Goal: Task Accomplishment & Management: Use online tool/utility

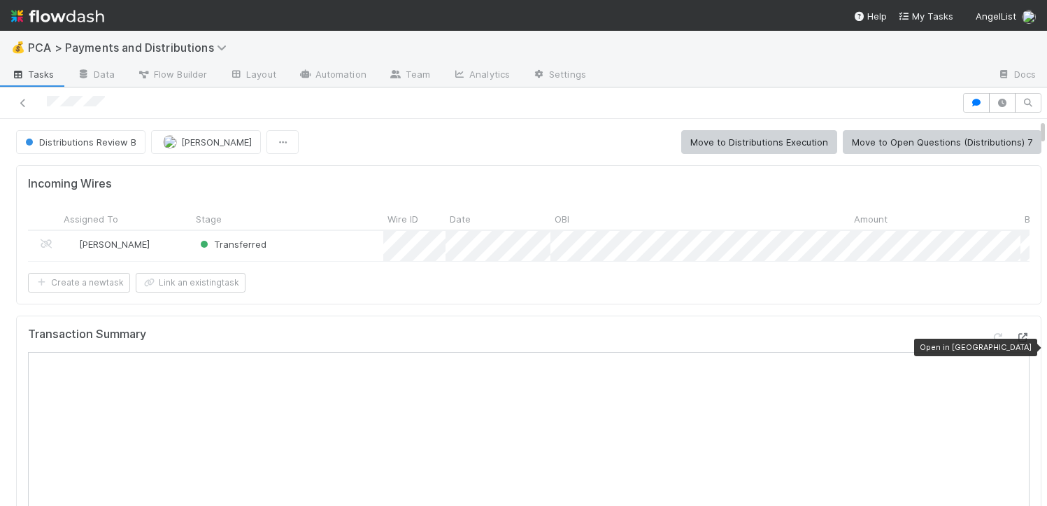
click at [1016, 342] on icon at bounding box center [1023, 337] width 14 height 9
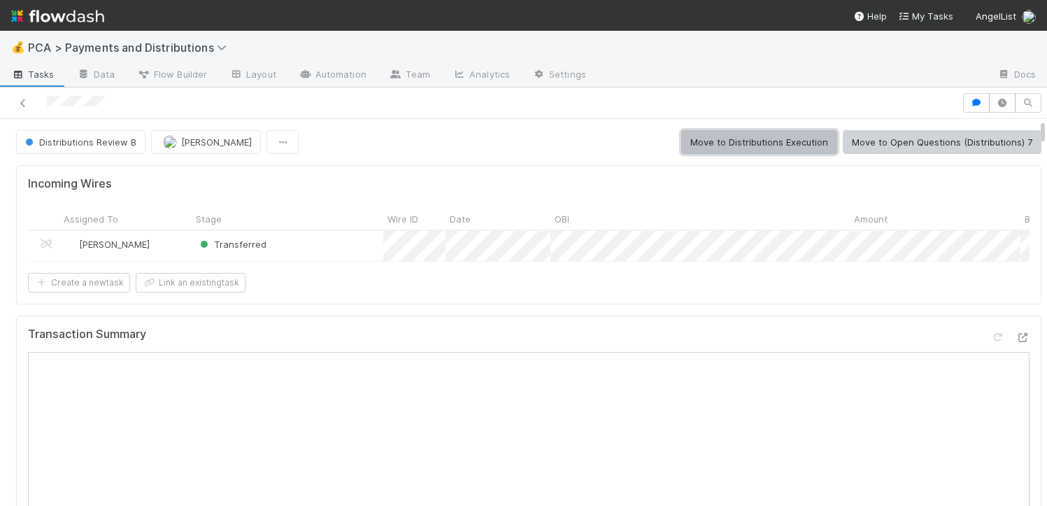
click at [705, 142] on button "Move to Distributions Execution" at bounding box center [759, 142] width 156 height 24
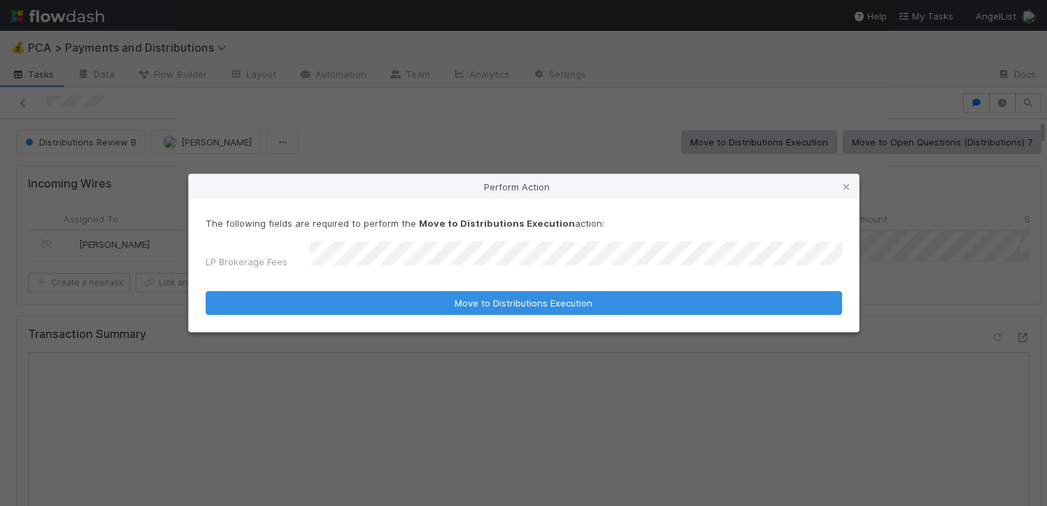
click at [206, 291] on button "Move to Distributions Execution" at bounding box center [524, 303] width 637 height 24
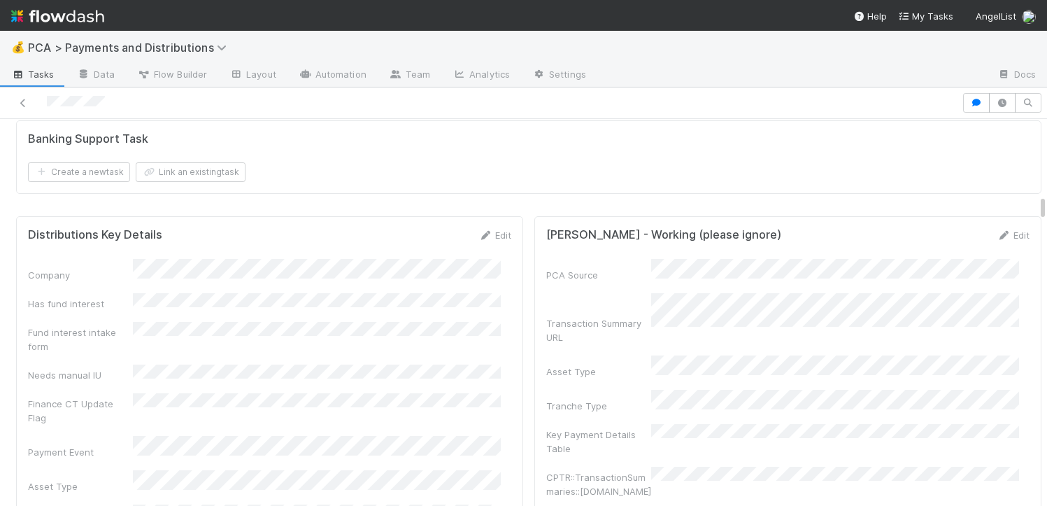
scroll to position [2181, 0]
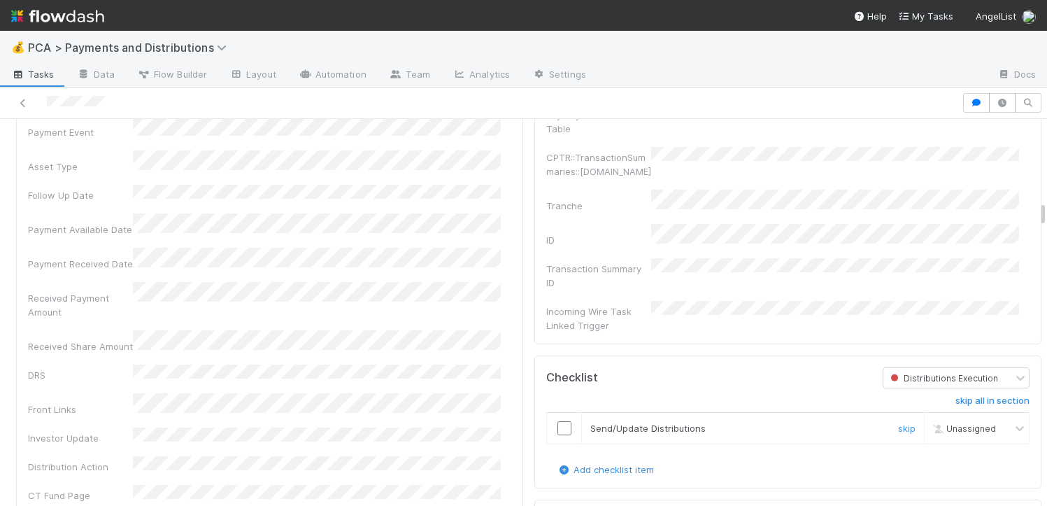
click at [558, 421] on input "checkbox" at bounding box center [565, 428] width 14 height 14
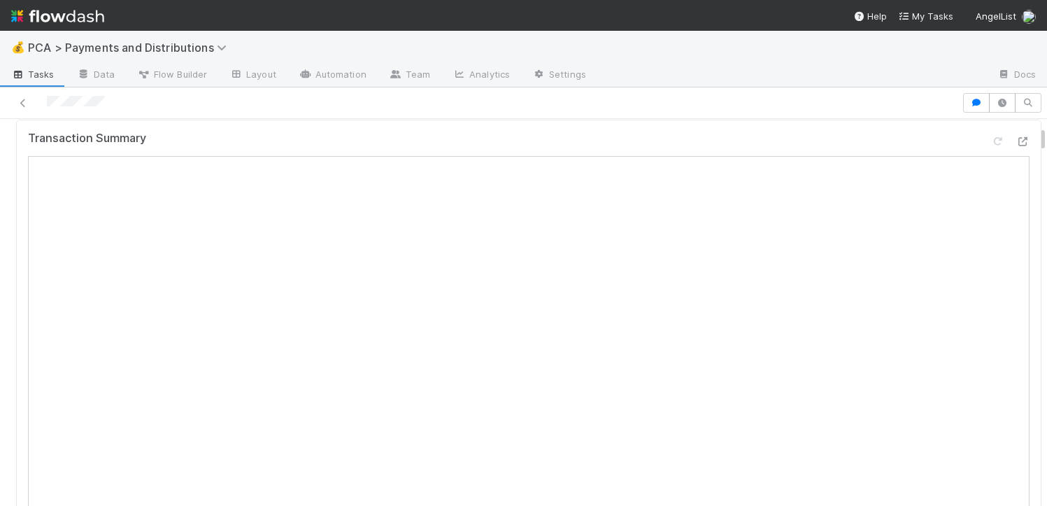
scroll to position [0, 0]
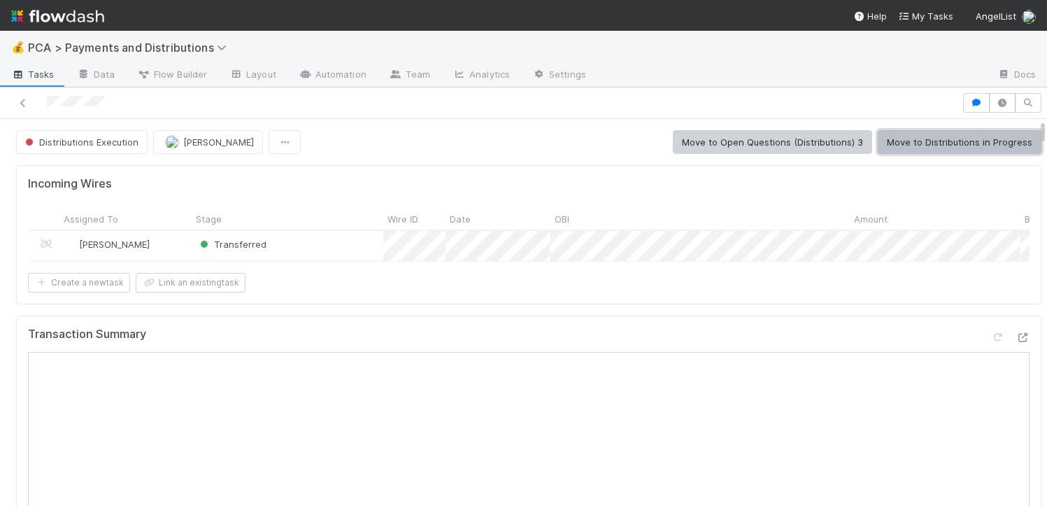
click at [897, 145] on button "Move to Distributions in Progress" at bounding box center [960, 142] width 164 height 24
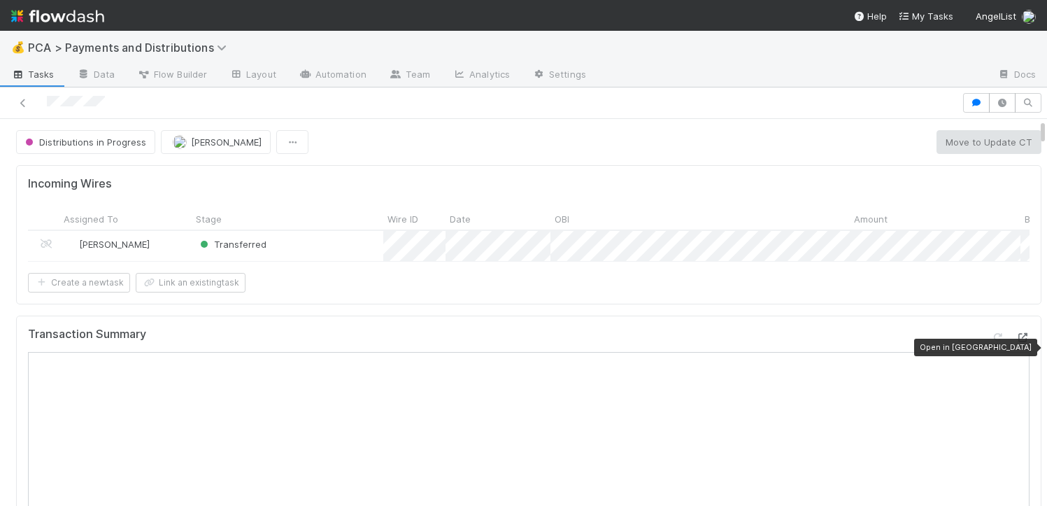
click at [1016, 342] on icon at bounding box center [1023, 337] width 14 height 9
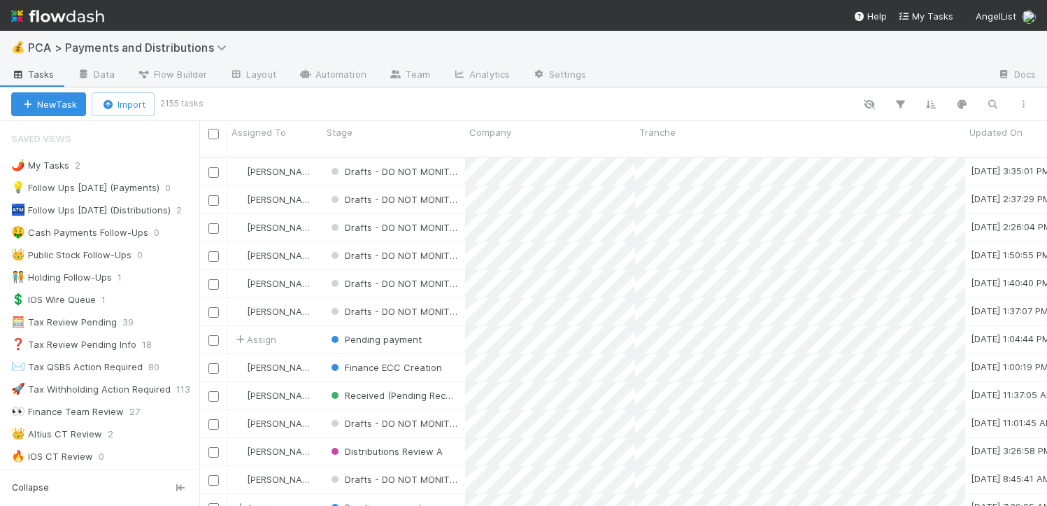
scroll to position [349, 837]
click at [998, 103] on icon "button" at bounding box center [993, 104] width 14 height 13
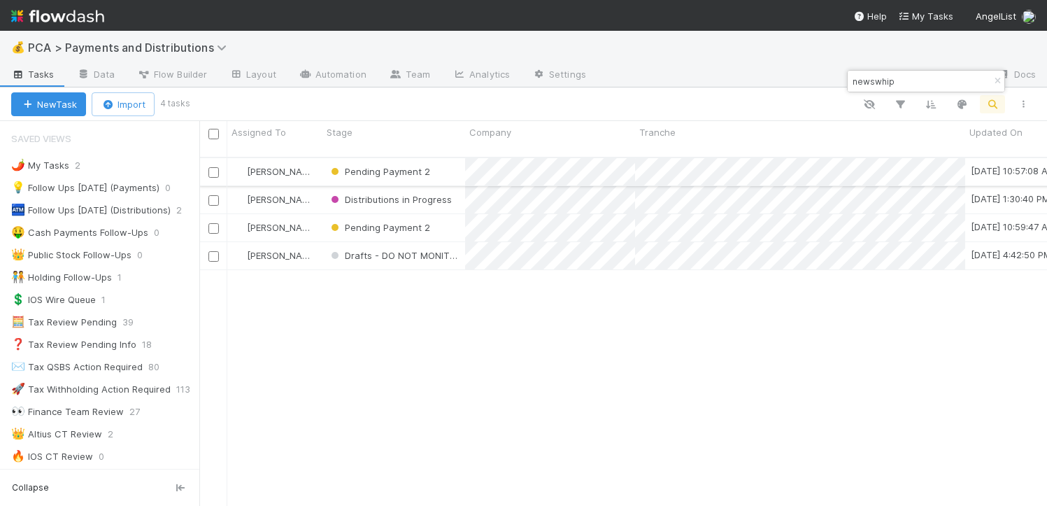
type input "newswhip"
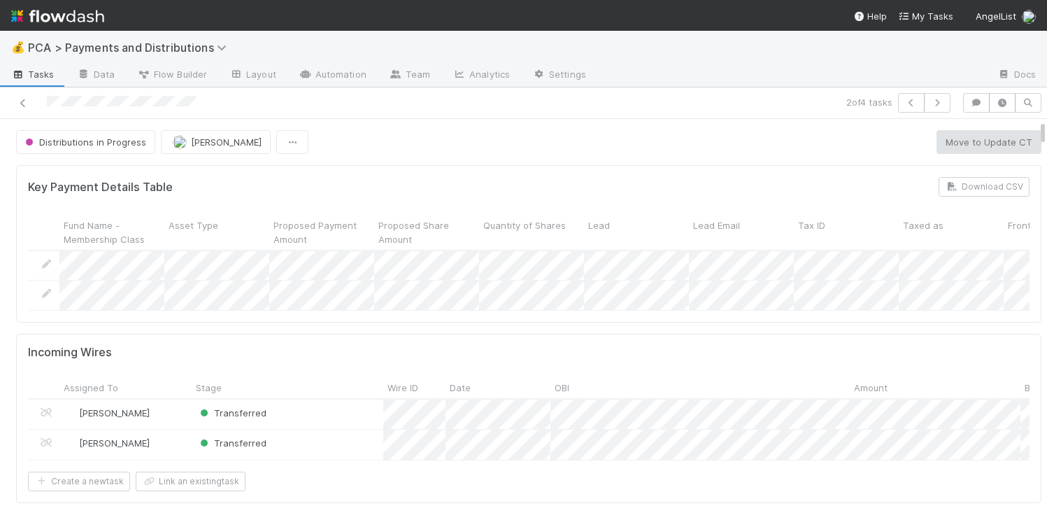
scroll to position [135, 0]
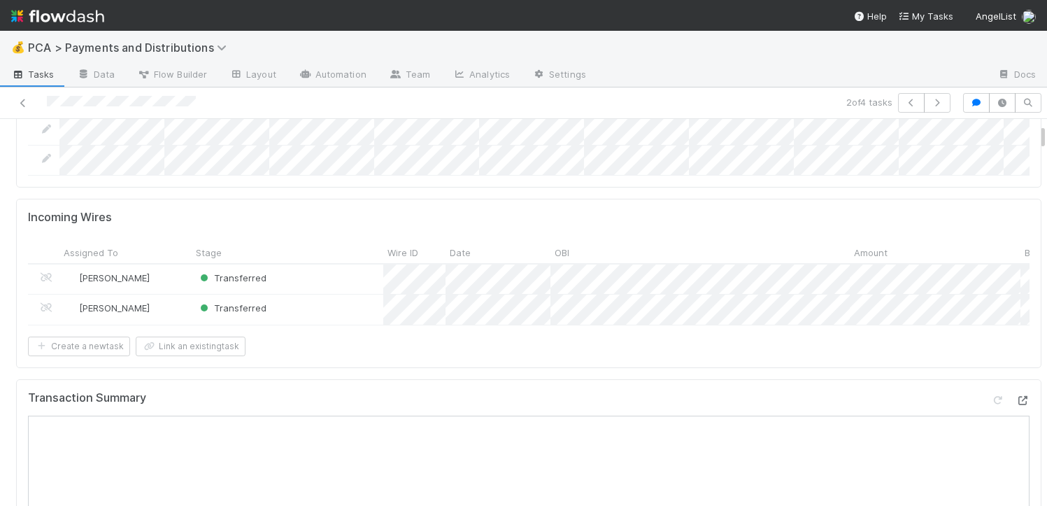
click at [1016, 407] on div at bounding box center [1023, 400] width 14 height 14
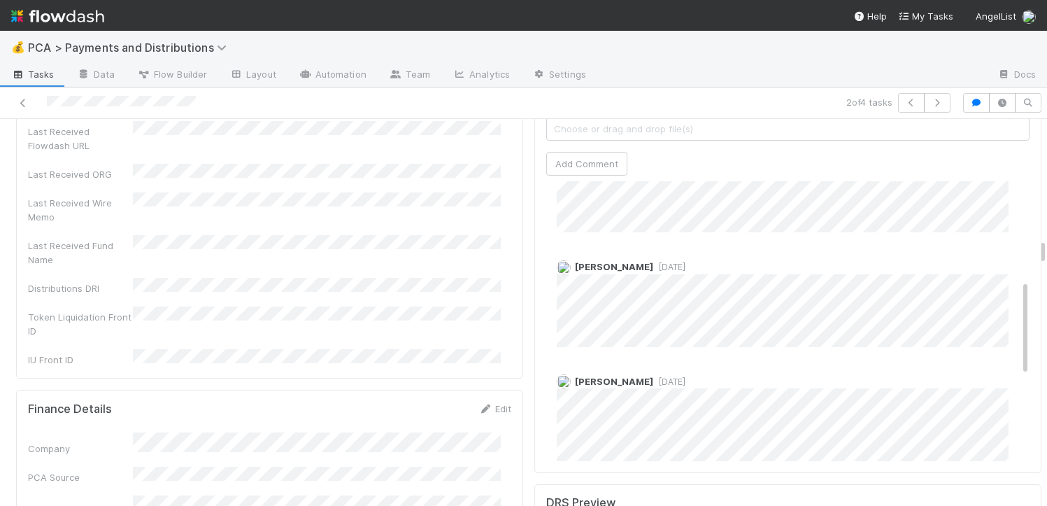
scroll to position [247, 0]
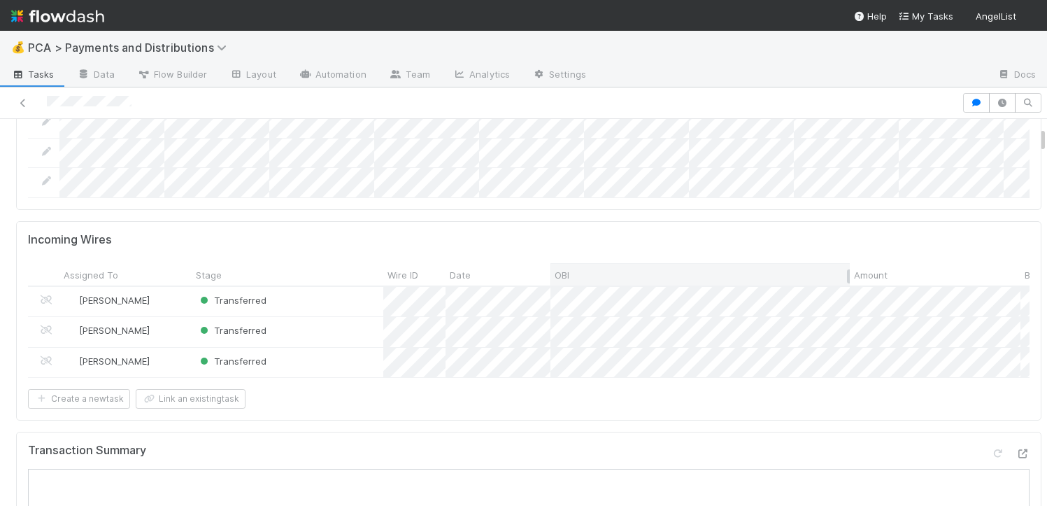
scroll to position [354, 0]
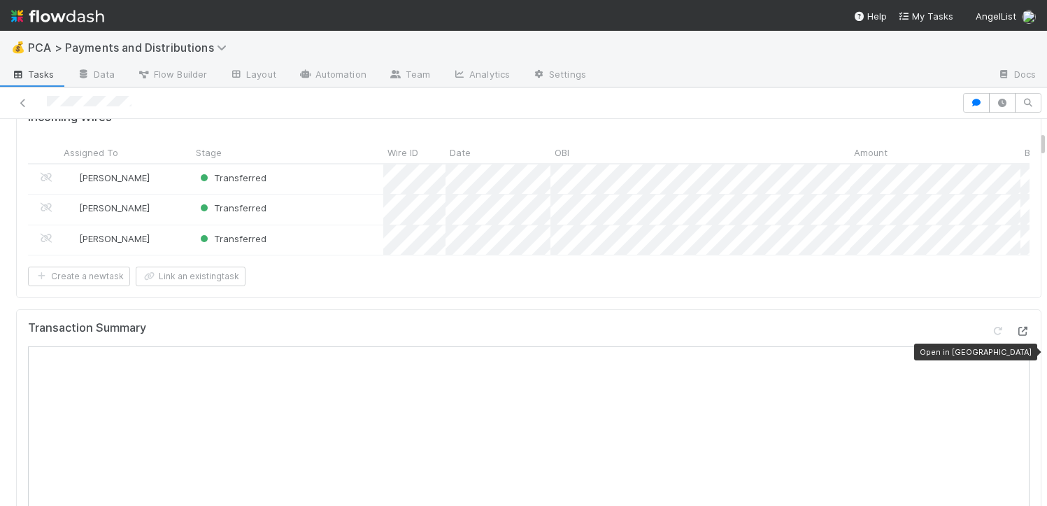
click at [1016, 336] on icon at bounding box center [1023, 331] width 14 height 9
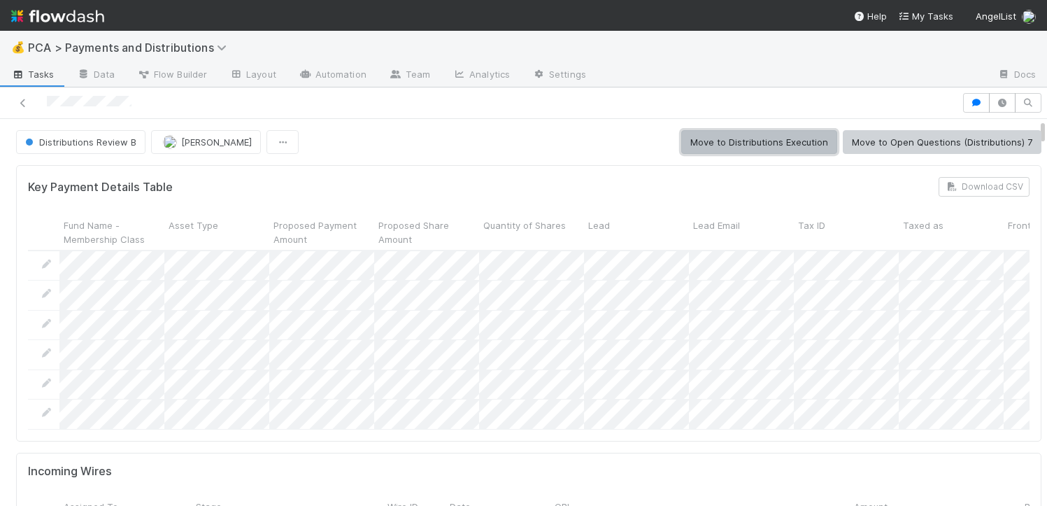
click at [784, 145] on button "Move to Distributions Execution" at bounding box center [759, 142] width 156 height 24
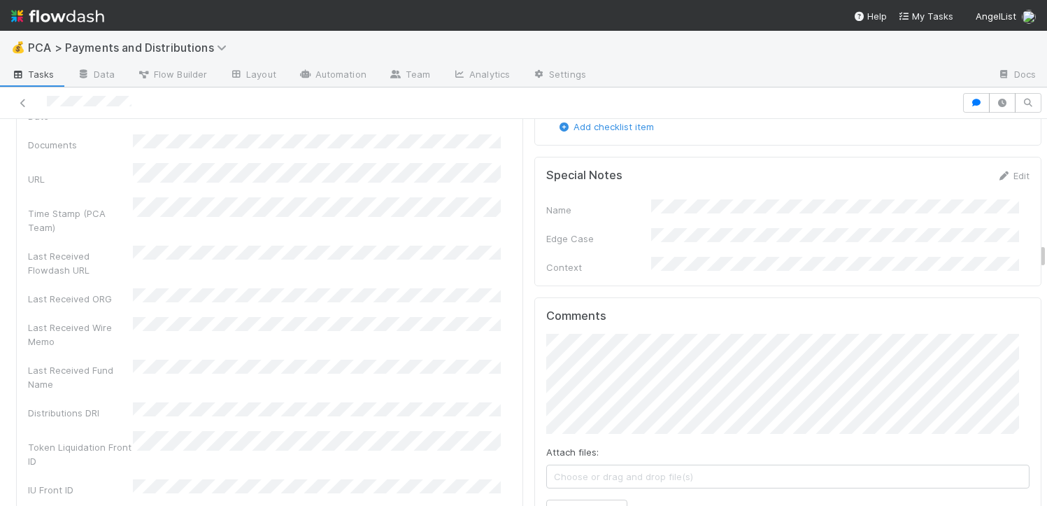
scroll to position [3451, 0]
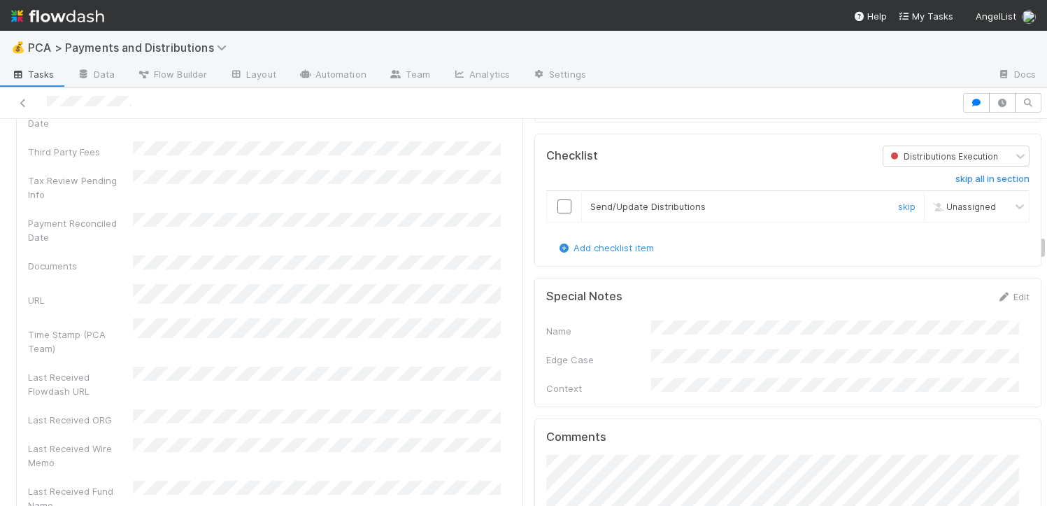
click at [558, 199] on input "checkbox" at bounding box center [565, 206] width 14 height 14
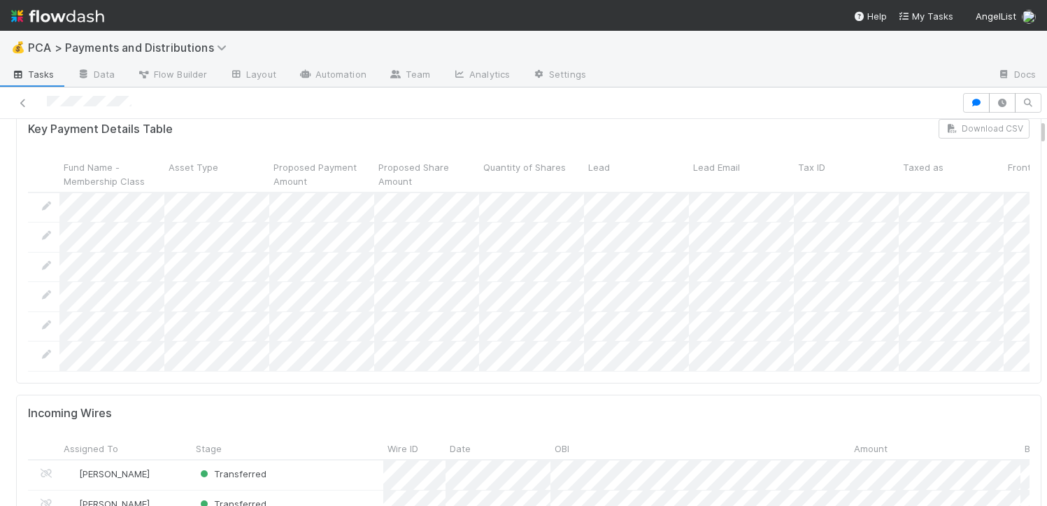
scroll to position [0, 0]
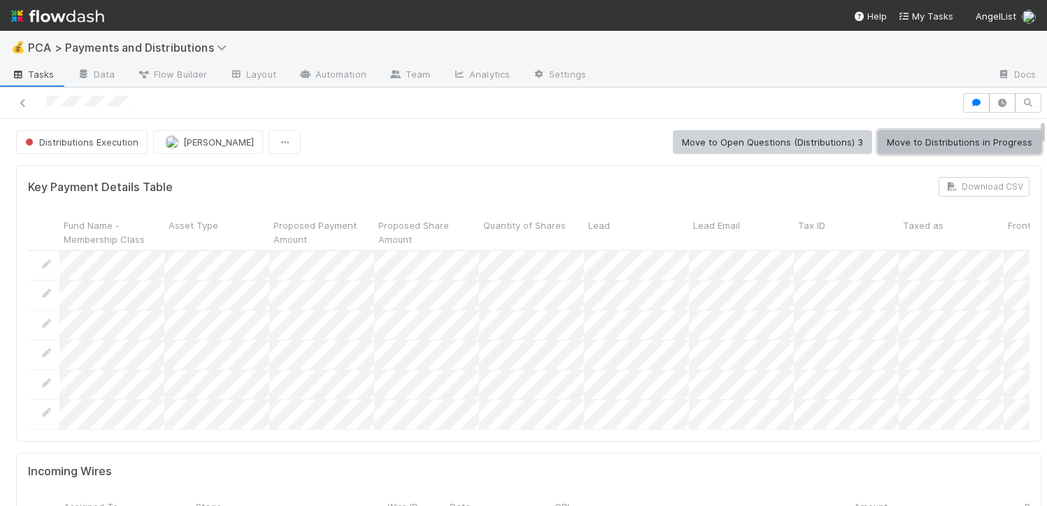
click at [891, 139] on button "Move to Distributions in Progress" at bounding box center [960, 142] width 164 height 24
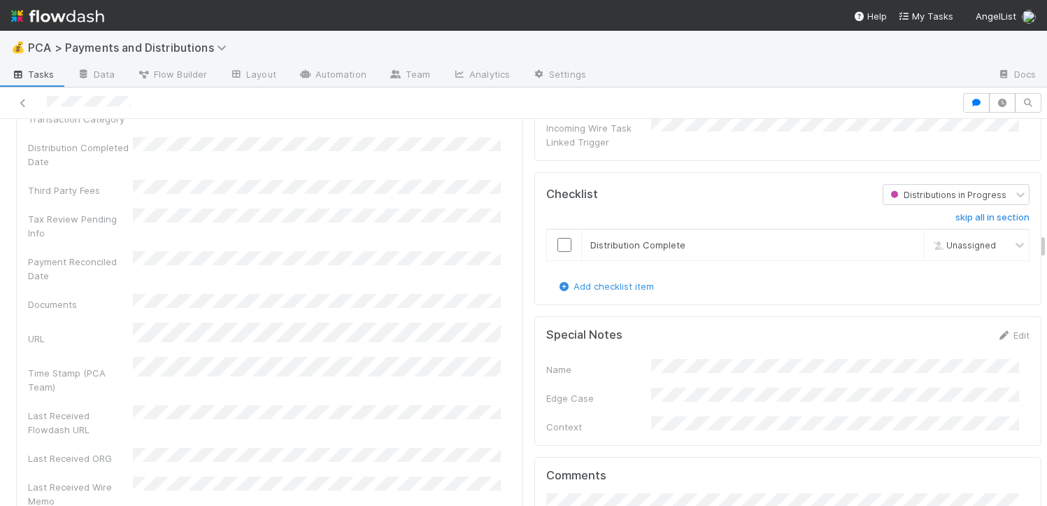
scroll to position [3400, 0]
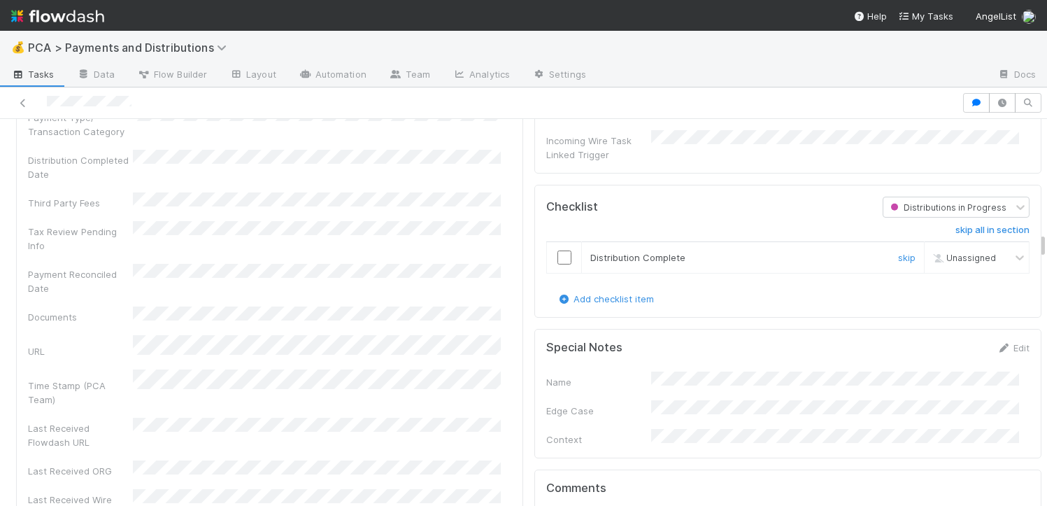
click at [558, 250] on input "checkbox" at bounding box center [565, 257] width 14 height 14
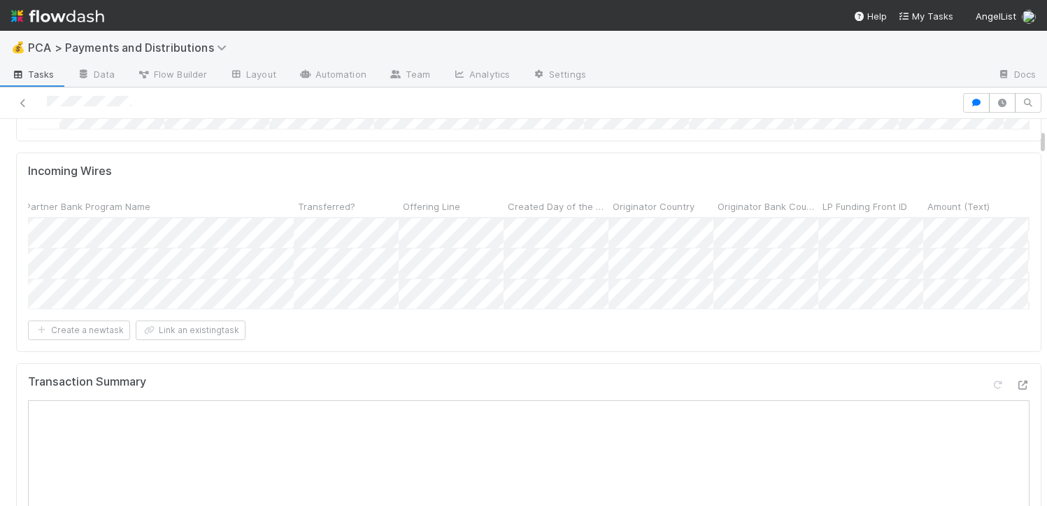
scroll to position [0, 0]
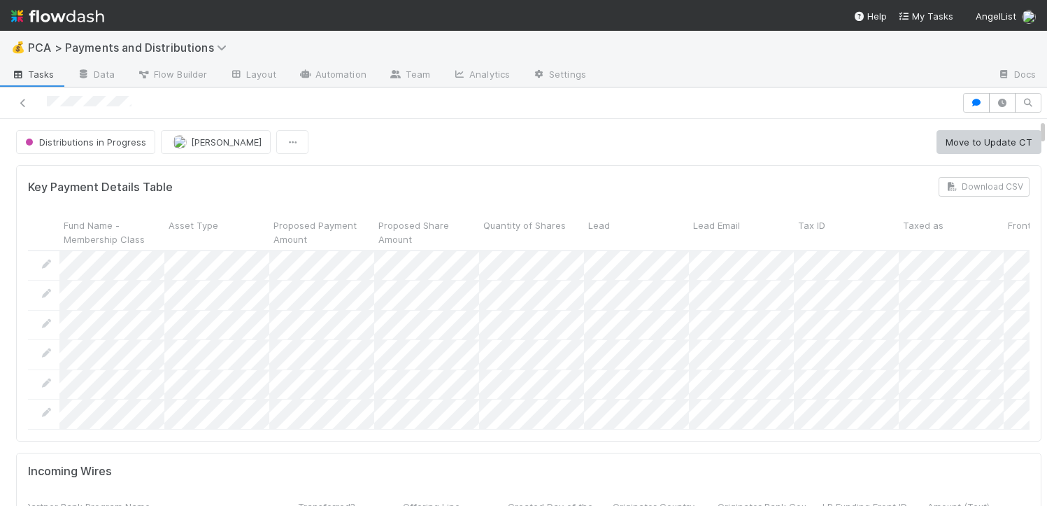
click at [944, 139] on button "Move to Update CT" at bounding box center [989, 142] width 105 height 24
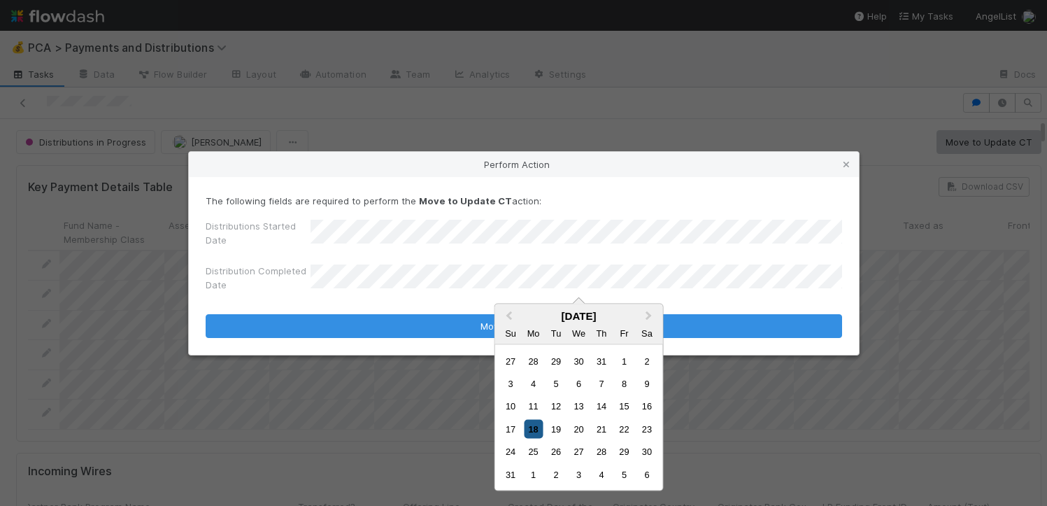
click at [530, 427] on div "18" at bounding box center [533, 428] width 19 height 19
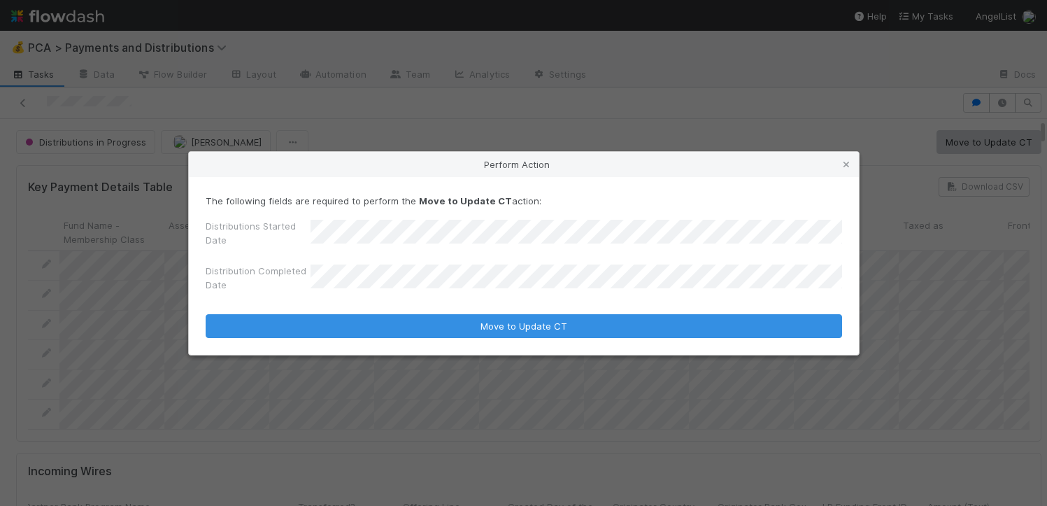
click at [206, 314] on button "Move to Update CT" at bounding box center [524, 326] width 637 height 24
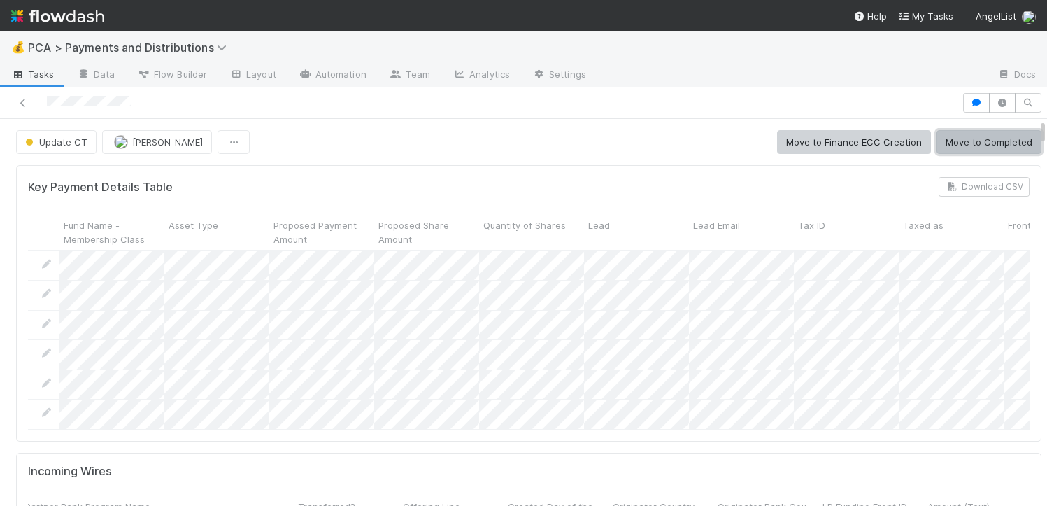
click at [991, 146] on button "Move to Completed" at bounding box center [989, 142] width 105 height 24
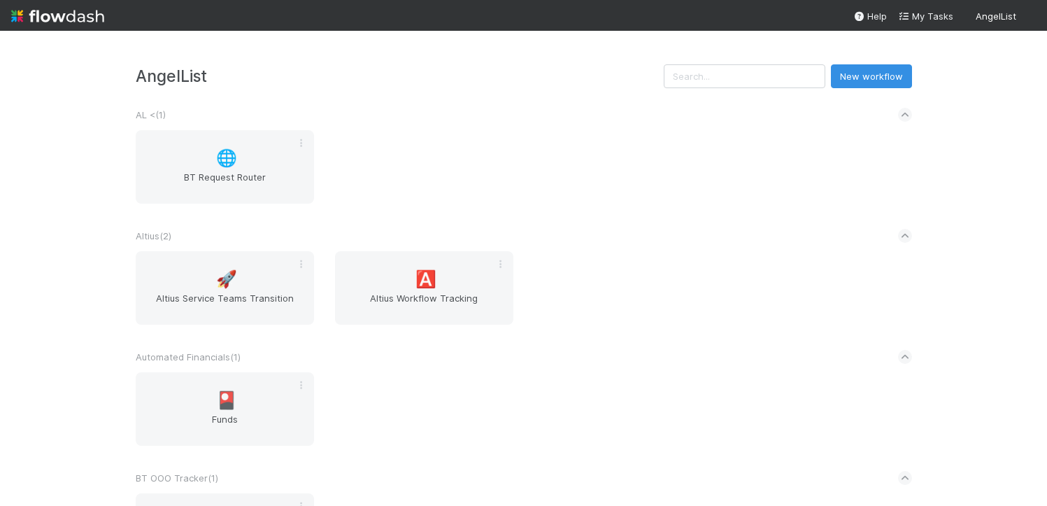
scroll to position [2507, 0]
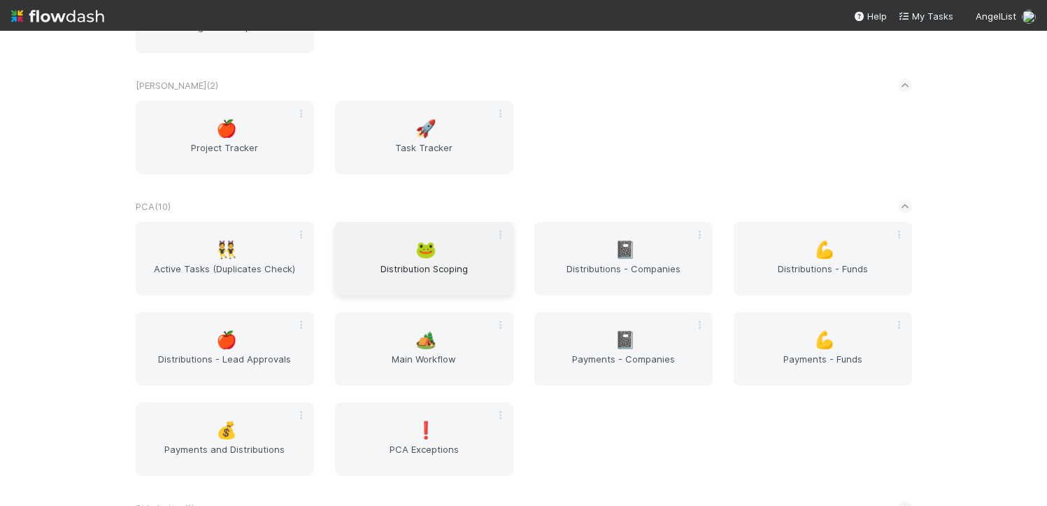
click at [463, 282] on span "Distribution Scoping" at bounding box center [424, 276] width 167 height 28
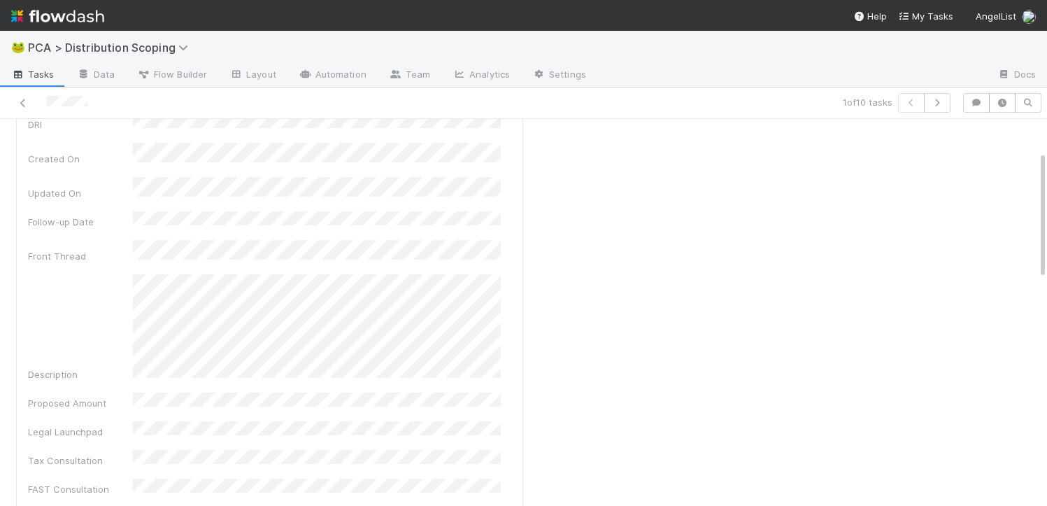
scroll to position [536, 0]
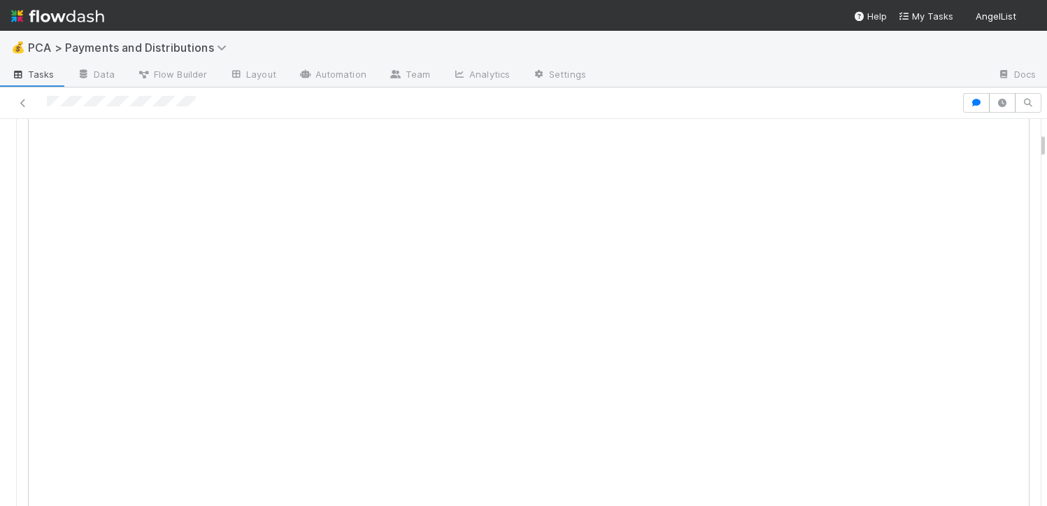
scroll to position [271, 0]
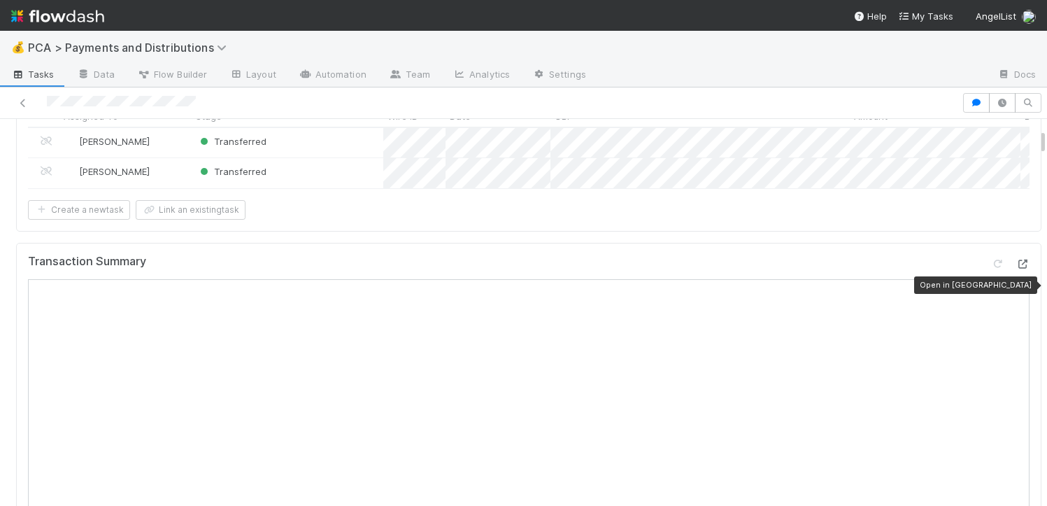
click at [1016, 269] on icon at bounding box center [1023, 264] width 14 height 9
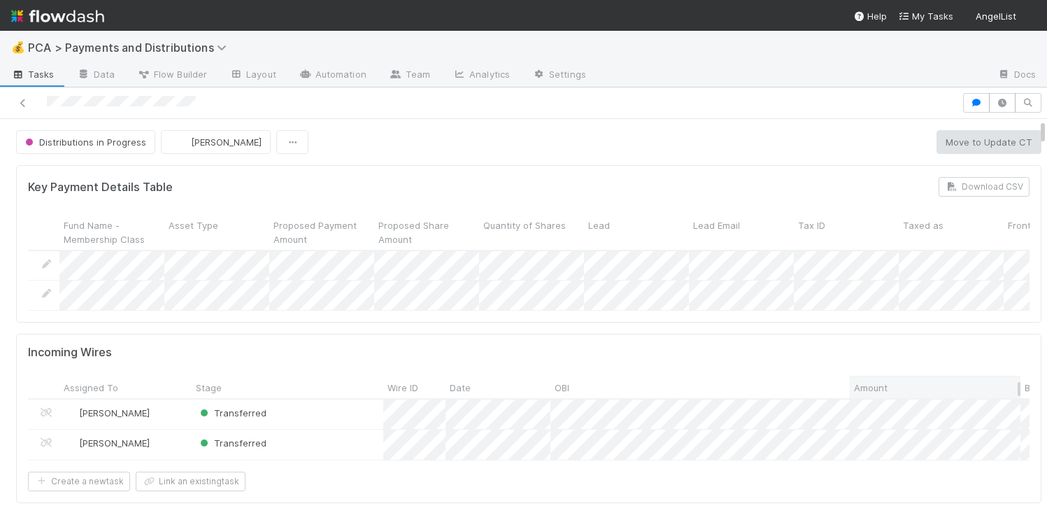
scroll to position [90, 0]
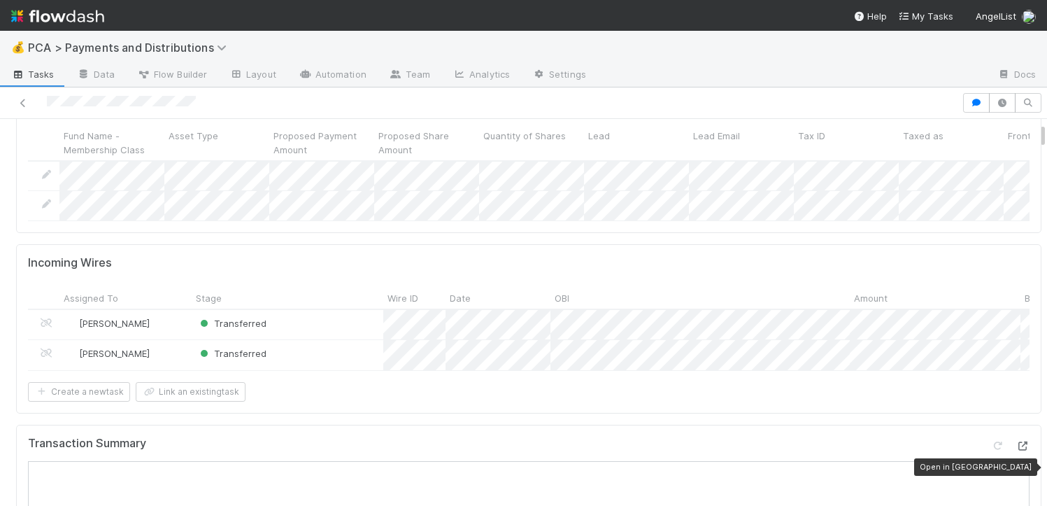
click at [1016, 451] on icon at bounding box center [1023, 445] width 14 height 9
